Goal: Navigation & Orientation: Find specific page/section

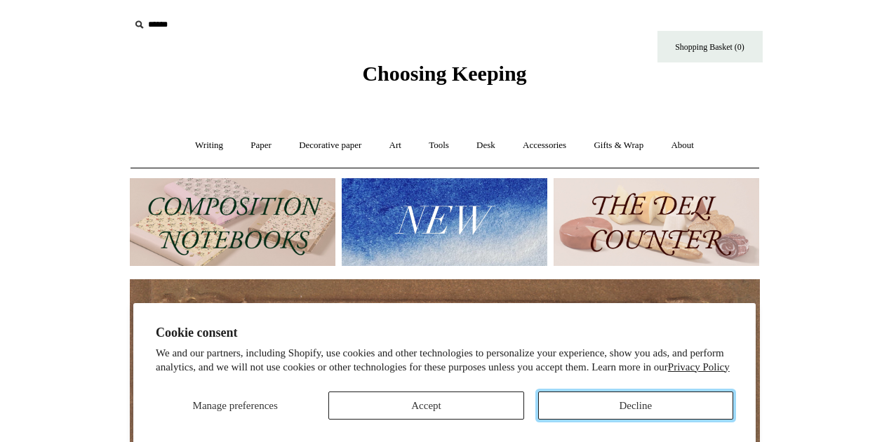
click at [598, 408] on button "Decline" at bounding box center [635, 405] width 195 height 28
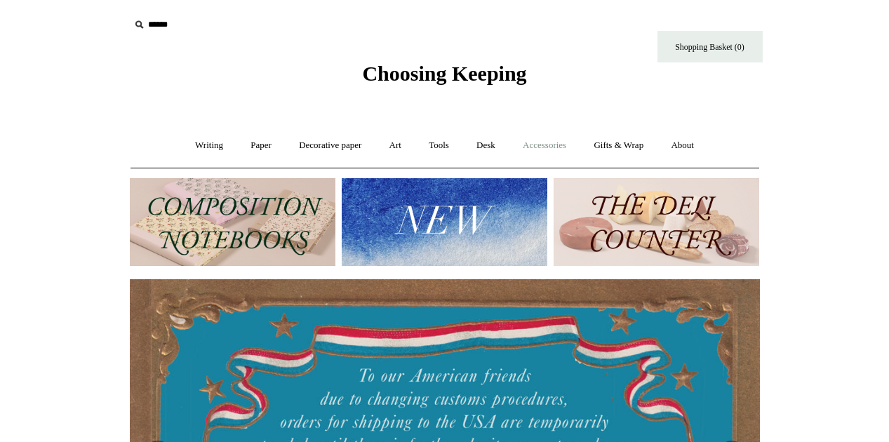
click at [555, 146] on link "Accessories +" at bounding box center [544, 145] width 69 height 37
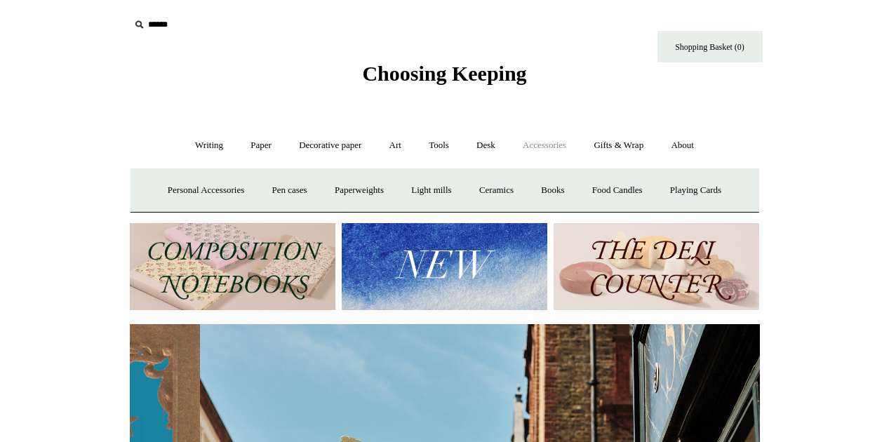
scroll to position [0, 630]
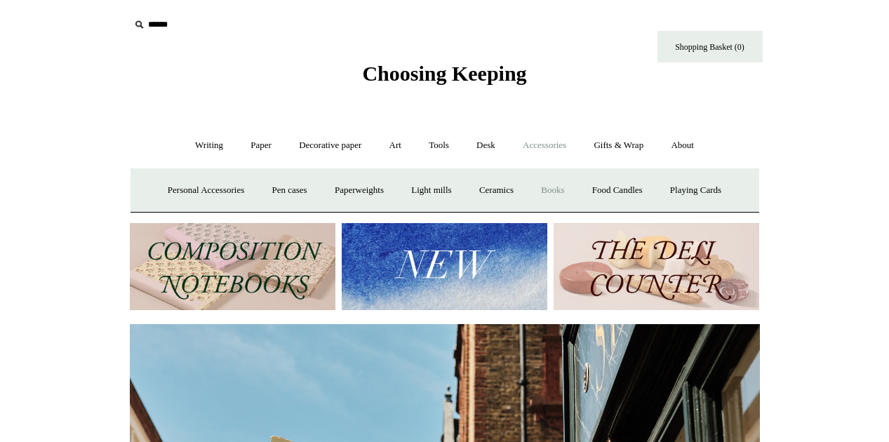
click at [557, 188] on link "Books" at bounding box center [552, 190] width 48 height 37
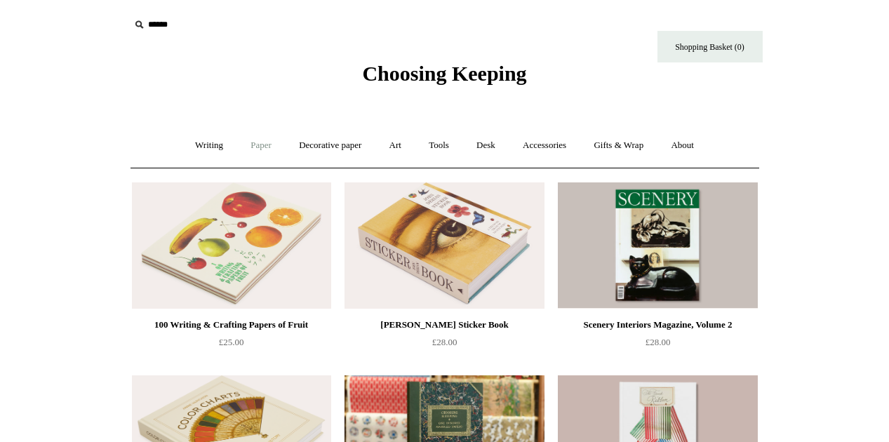
click at [252, 144] on link "Paper +" at bounding box center [261, 145] width 46 height 37
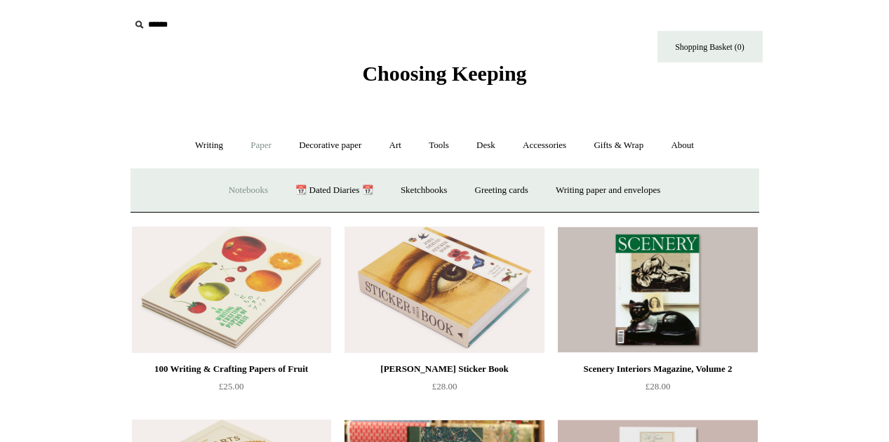
click at [242, 186] on link "Notebooks +" at bounding box center [248, 190] width 65 height 37
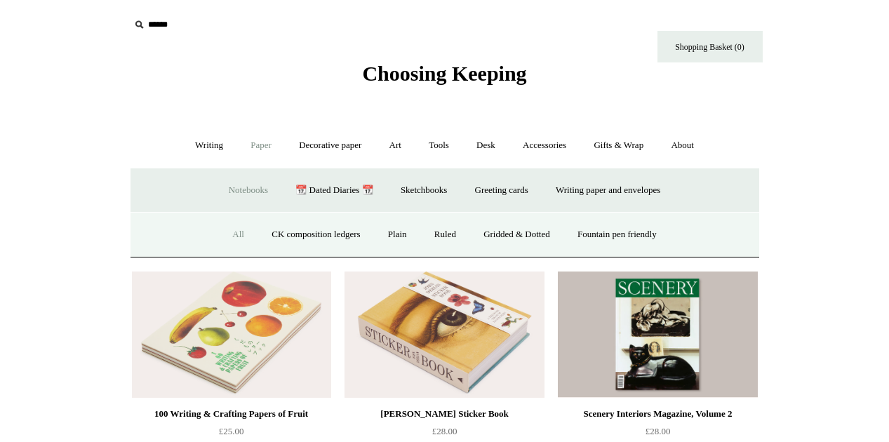
click at [226, 231] on link "All" at bounding box center [238, 234] width 37 height 37
